Goal: Check status: Check status

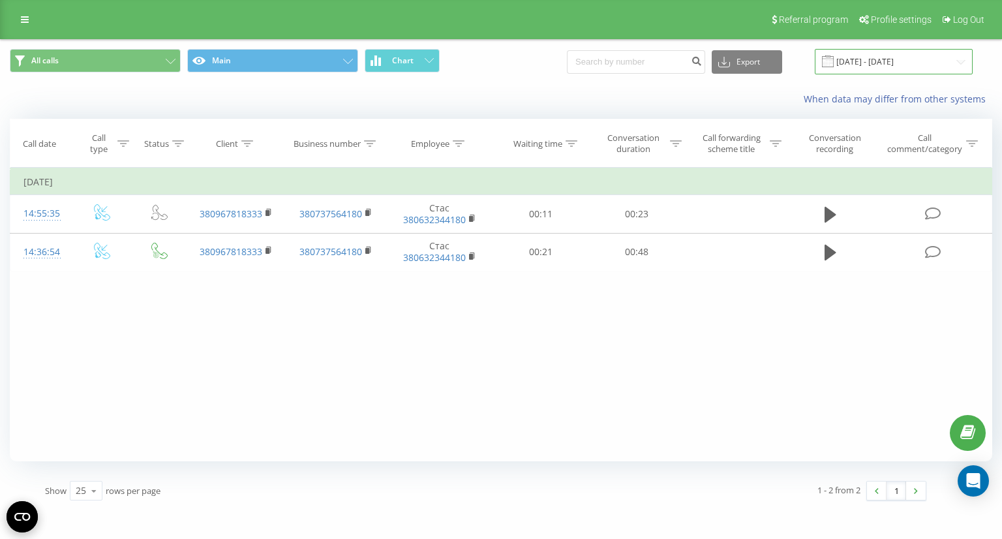
click at [864, 57] on input "[DATE] - [DATE]" at bounding box center [894, 61] width 158 height 25
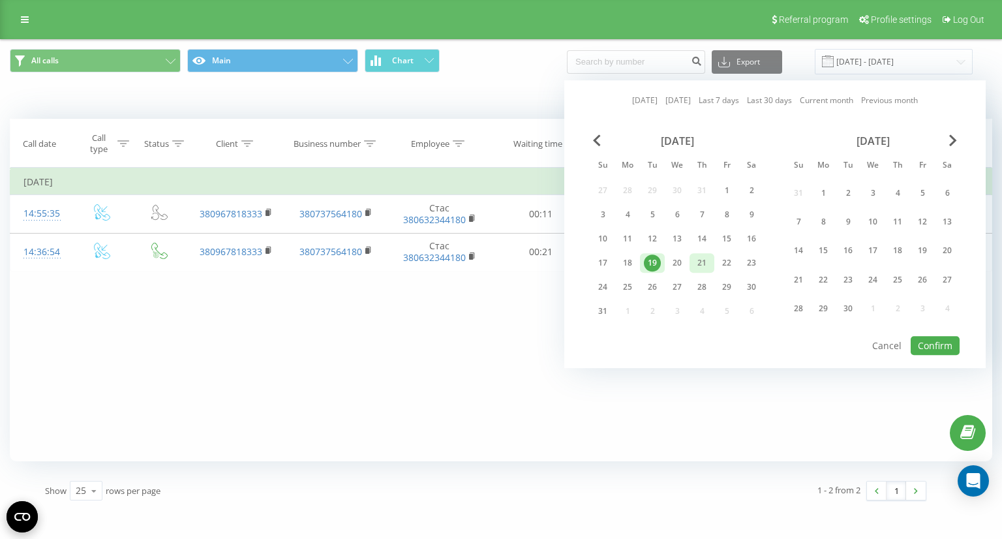
click at [704, 264] on div "21" at bounding box center [702, 263] width 17 height 17
click at [942, 341] on button "Confirm" at bounding box center [935, 345] width 49 height 19
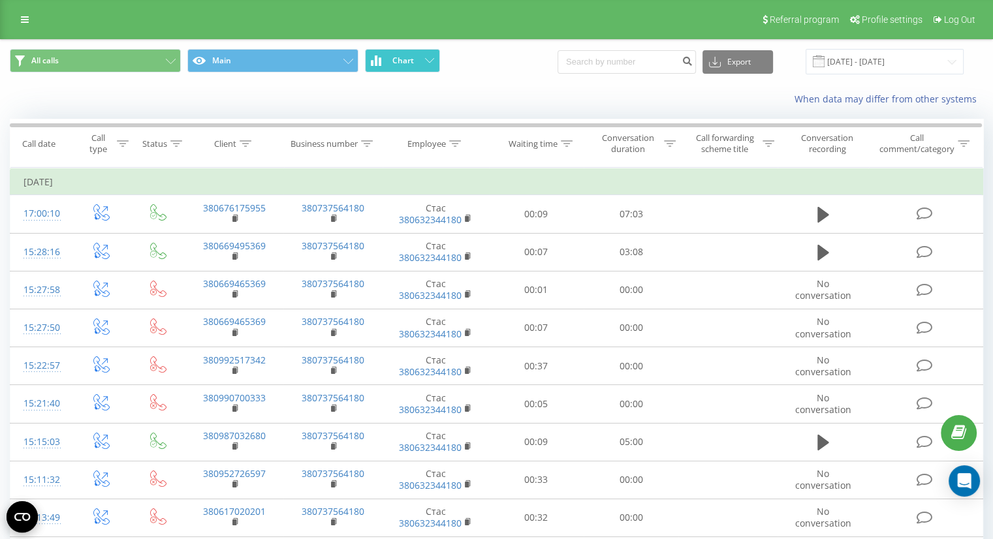
click at [433, 64] on button "Chart" at bounding box center [402, 60] width 75 height 23
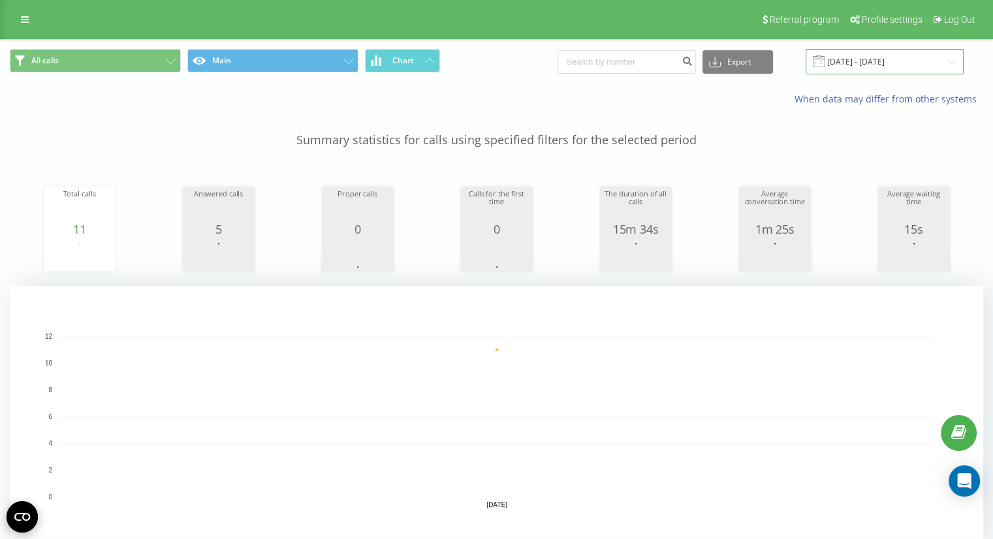
click at [860, 63] on input "[DATE] - [DATE]" at bounding box center [884, 61] width 158 height 25
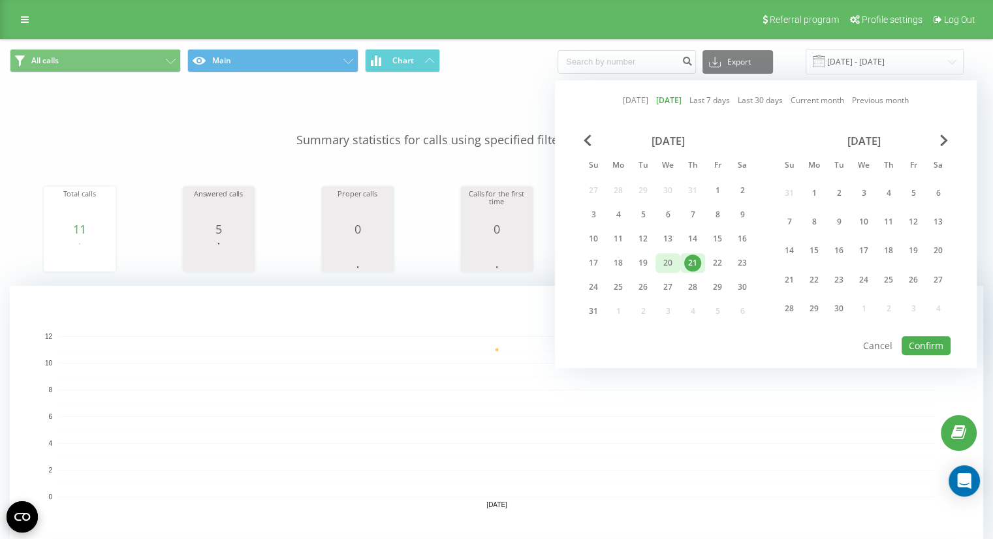
click at [663, 259] on div "20" at bounding box center [667, 263] width 17 height 17
click at [919, 347] on button "Confirm" at bounding box center [925, 345] width 49 height 19
type input "[DATE] - [DATE]"
